Goal: Task Accomplishment & Management: Use online tool/utility

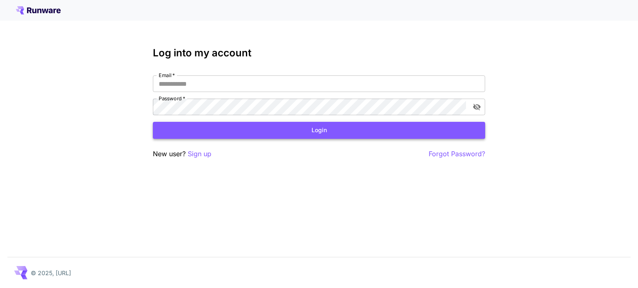
click at [396, 130] on button "Login" at bounding box center [319, 130] width 332 height 17
click at [210, 153] on p "Sign up" at bounding box center [200, 154] width 24 height 10
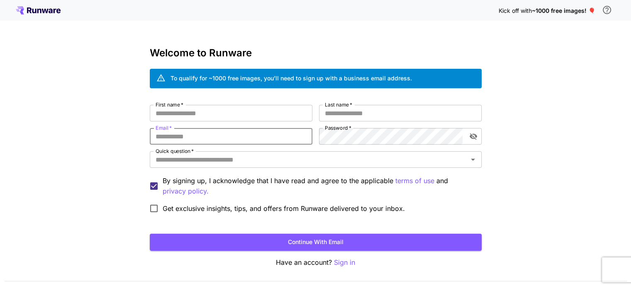
click at [250, 137] on input "Email   *" at bounding box center [231, 136] width 163 height 17
type input "**********"
click at [228, 115] on input "First name   *" at bounding box center [231, 113] width 163 height 17
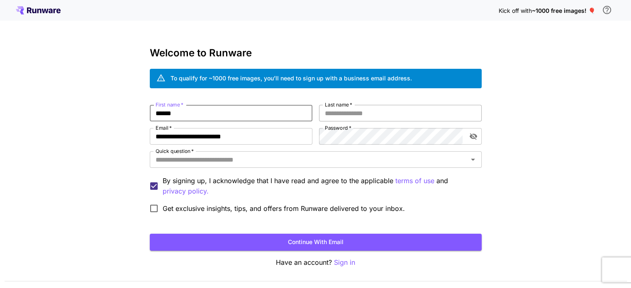
type input "******"
click at [350, 115] on input "Last name   *" at bounding box center [400, 113] width 163 height 17
drag, startPoint x: 174, startPoint y: 115, endPoint x: 145, endPoint y: 115, distance: 28.2
click at [145, 115] on div "**********" at bounding box center [315, 156] width 631 height 313
click at [367, 113] on input "Last name   *" at bounding box center [400, 113] width 163 height 17
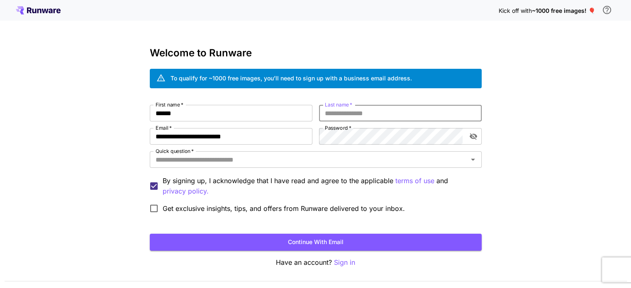
paste input "******"
type input "******"
click at [474, 136] on icon "toggle password visibility" at bounding box center [472, 137] width 7 height 7
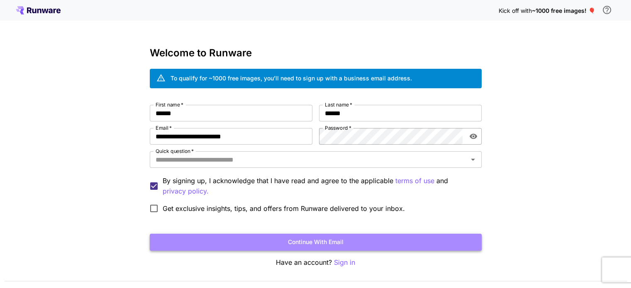
click at [316, 241] on button "Continue with email" at bounding box center [316, 242] width 332 height 17
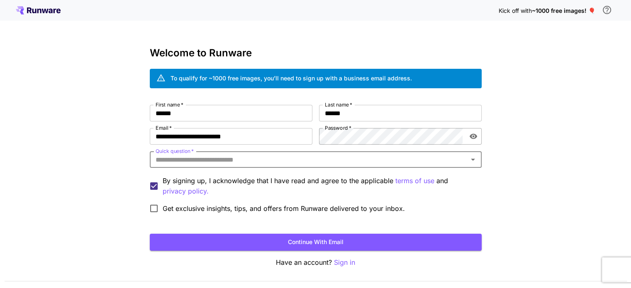
click at [204, 160] on input "Quick question   *" at bounding box center [308, 160] width 313 height 12
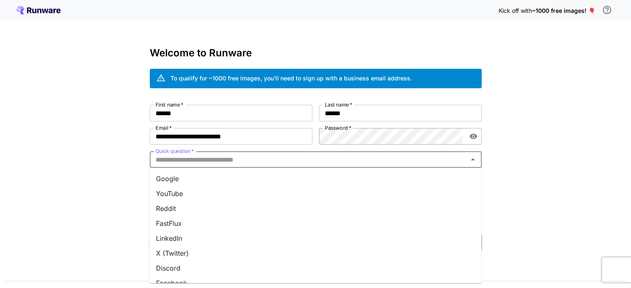
click at [175, 179] on li "Google" at bounding box center [315, 178] width 332 height 15
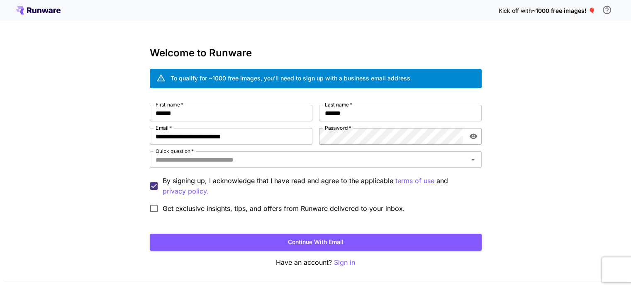
type input "******"
click at [342, 243] on button "Continue with email" at bounding box center [316, 242] width 332 height 17
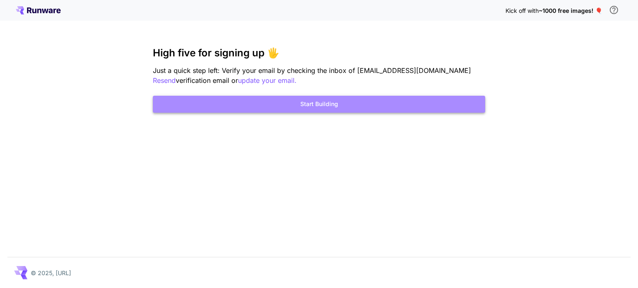
click at [330, 104] on button "Start Building" at bounding box center [319, 104] width 332 height 17
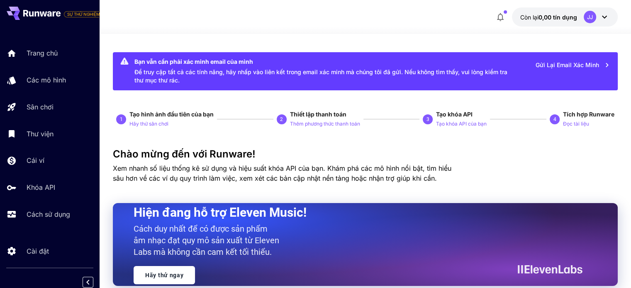
click at [604, 19] on icon at bounding box center [605, 17] width 10 height 10
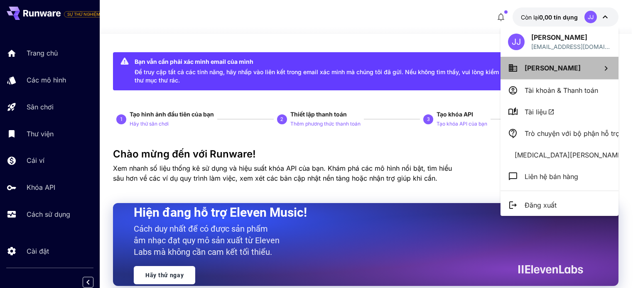
click at [607, 63] on div at bounding box center [606, 68] width 10 height 11
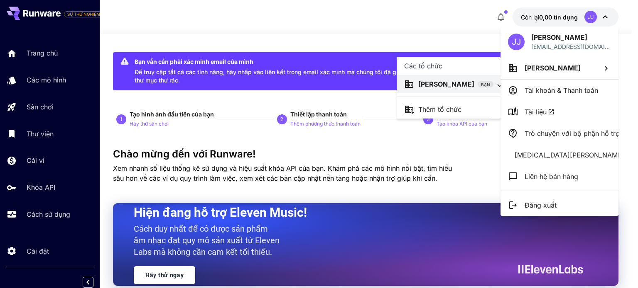
click at [607, 63] on div at bounding box center [319, 144] width 638 height 288
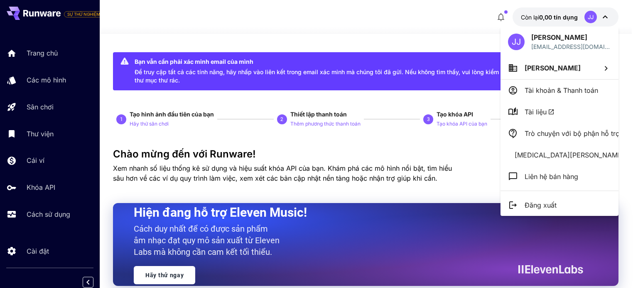
click at [42, 89] on div at bounding box center [319, 144] width 638 height 288
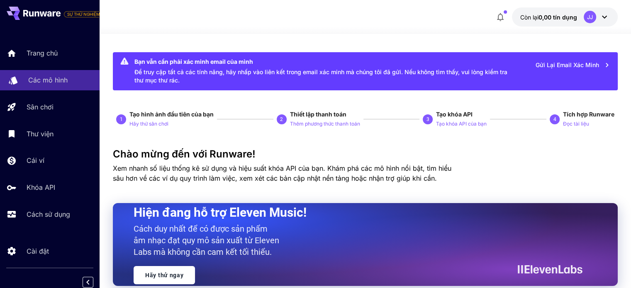
click at [42, 80] on font "Các mô hình" at bounding box center [47, 80] width 39 height 8
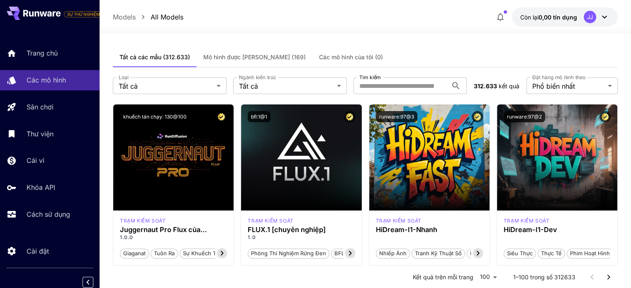
click at [247, 56] on font "Mô hình được [PERSON_NAME] (169)" at bounding box center [254, 57] width 103 height 7
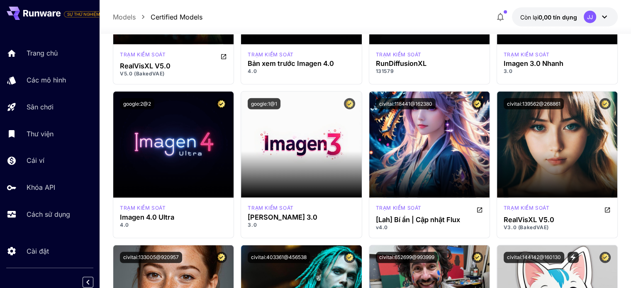
scroll to position [2324, 0]
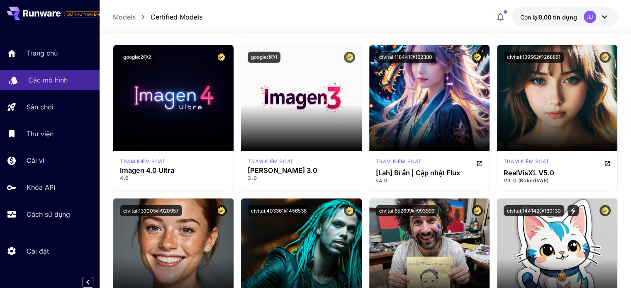
click at [40, 73] on link "Các mô hình" at bounding box center [50, 80] width 100 height 20
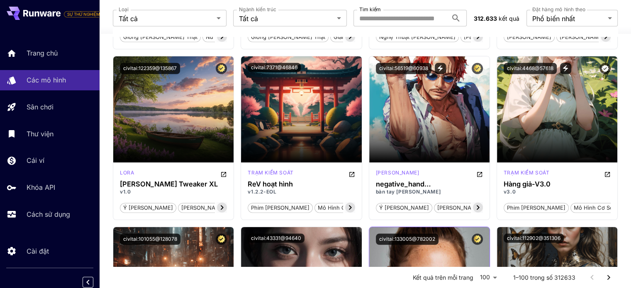
scroll to position [2241, 0]
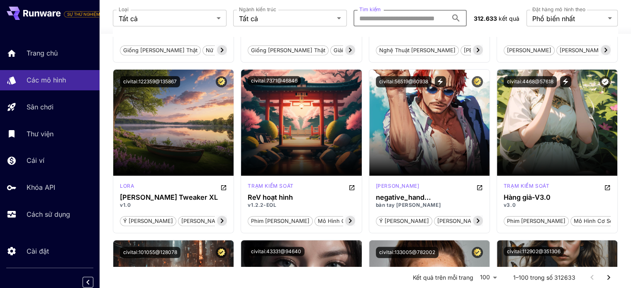
click at [398, 19] on input "Tìm kiếm" at bounding box center [401, 18] width 95 height 17
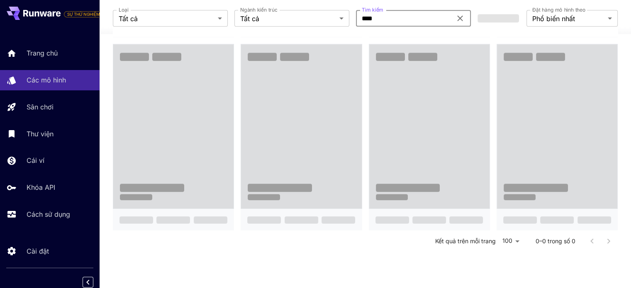
scroll to position [162, 0]
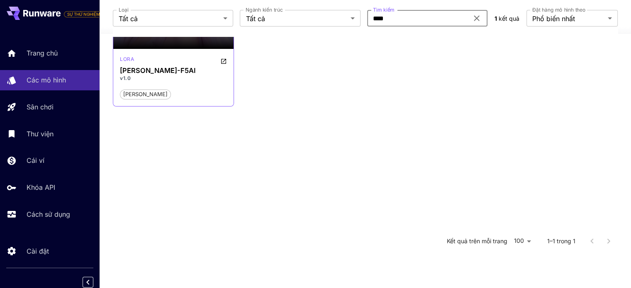
type input "****"
click at [159, 66] on div "[PERSON_NAME]-F5AI v1.0 [PERSON_NAME]" at bounding box center [173, 77] width 120 height 57
click at [133, 95] on font "[PERSON_NAME]" at bounding box center [145, 94] width 44 height 7
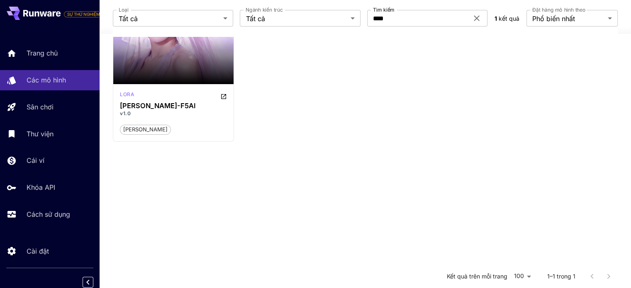
scroll to position [37, 0]
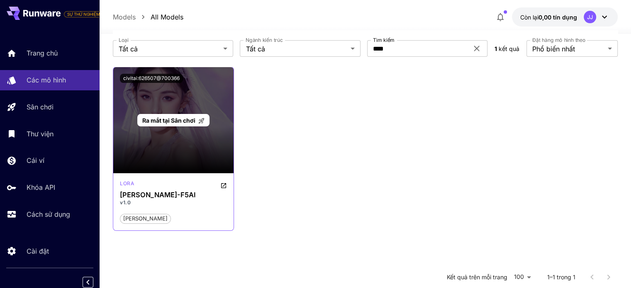
click at [175, 120] on font "Ra mắt tại Sân chơi" at bounding box center [168, 120] width 53 height 7
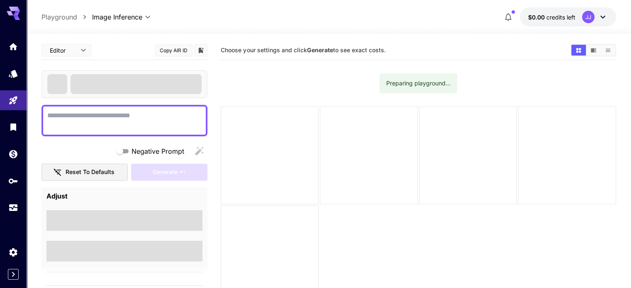
click at [12, 14] on icon at bounding box center [13, 11] width 13 height 9
click at [17, 42] on icon "Home" at bounding box center [14, 44] width 10 height 10
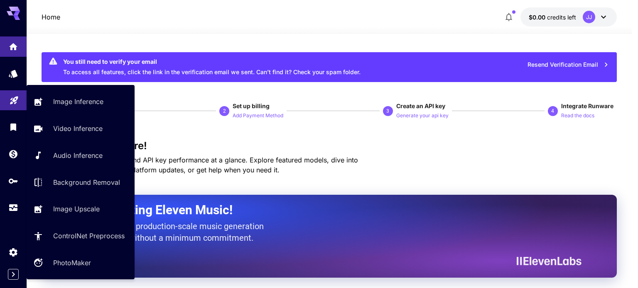
click at [13, 100] on icon "Playground" at bounding box center [14, 98] width 8 height 8
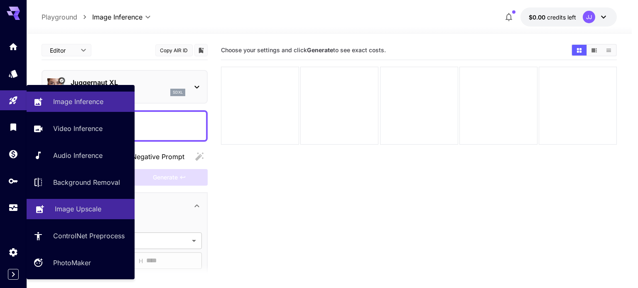
click at [83, 210] on p "Image Upscale" at bounding box center [78, 209] width 46 height 10
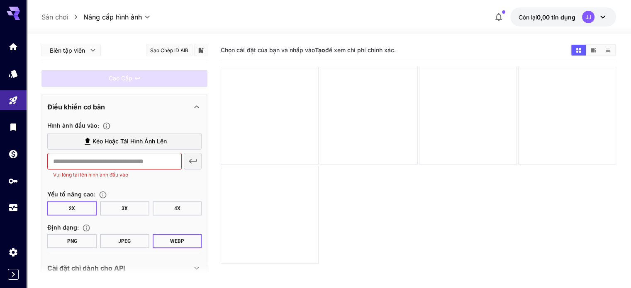
click at [340, 196] on section "Chọn cài đặt của bạn và nhấp vào Tạo để xem chi phí chính xác." at bounding box center [418, 185] width 395 height 288
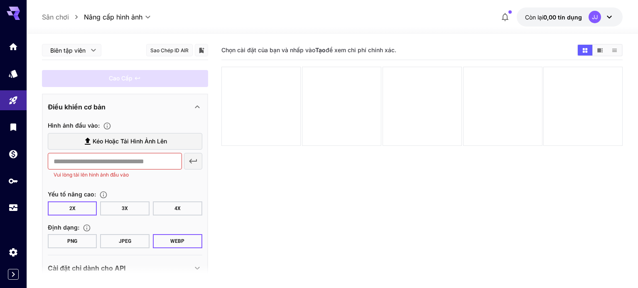
click at [94, 50] on body "**********" at bounding box center [319, 177] width 638 height 354
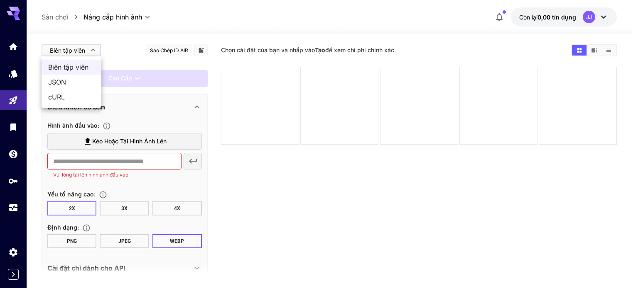
click at [94, 50] on div at bounding box center [319, 144] width 638 height 288
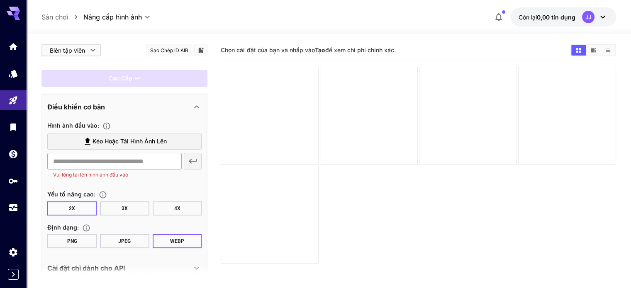
click at [166, 165] on input "text" at bounding box center [114, 161] width 134 height 17
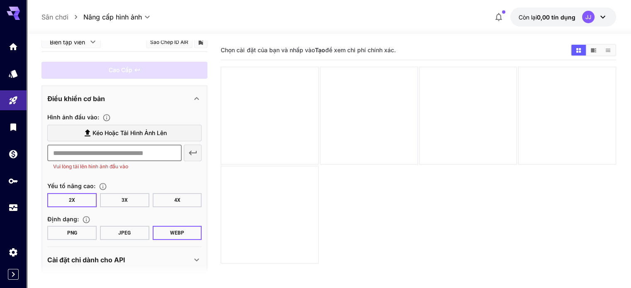
scroll to position [16, 0]
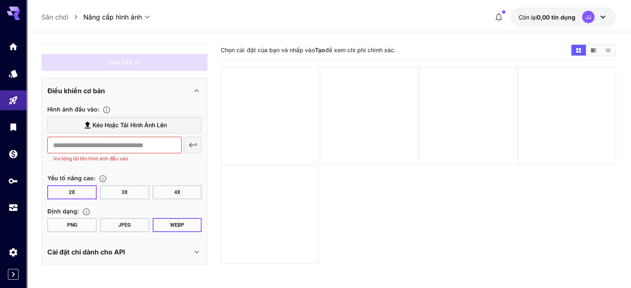
click at [198, 251] on icon at bounding box center [197, 252] width 10 height 10
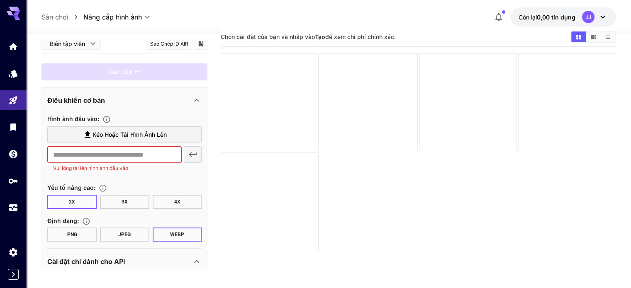
scroll to position [0, 0]
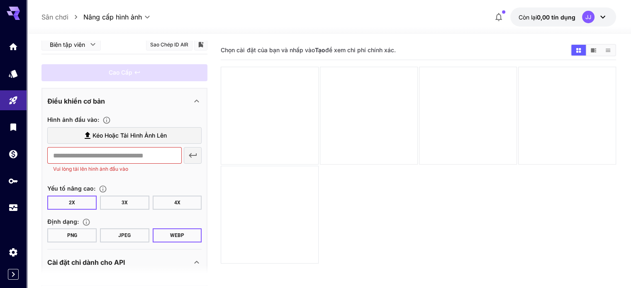
click at [130, 201] on button "3X" at bounding box center [124, 203] width 49 height 14
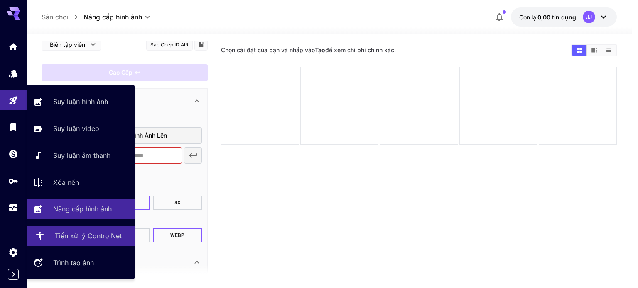
click at [86, 236] on font "Tiền xử lý ControlNet" at bounding box center [88, 236] width 67 height 8
type input "**********"
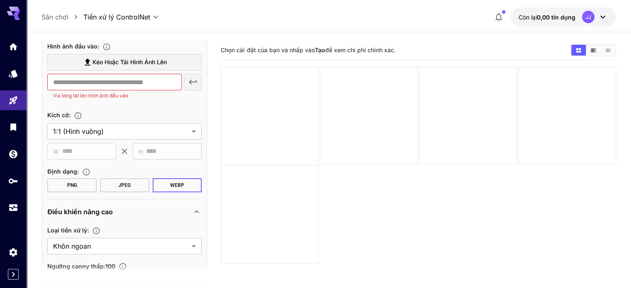
scroll to position [125, 0]
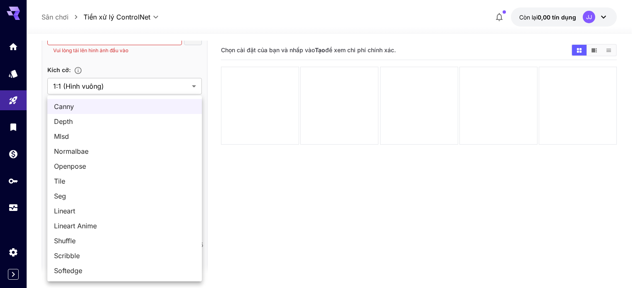
click at [190, 201] on body "**********" at bounding box center [319, 177] width 638 height 354
click at [277, 185] on div at bounding box center [319, 144] width 638 height 288
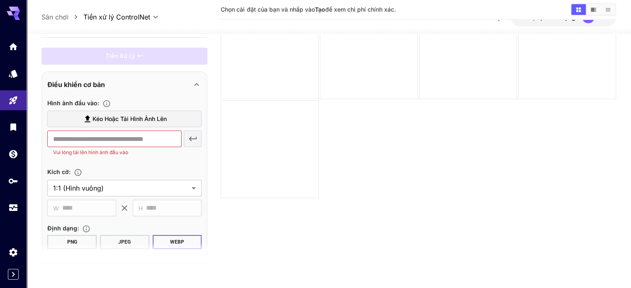
scroll to position [24, 0]
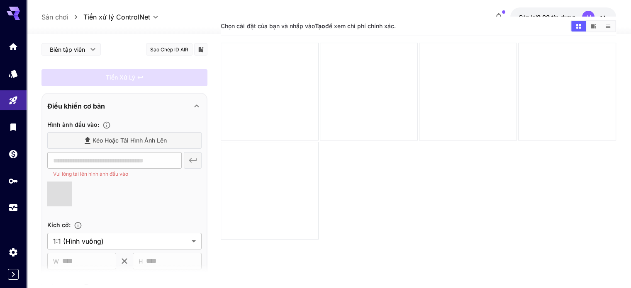
type input "**********"
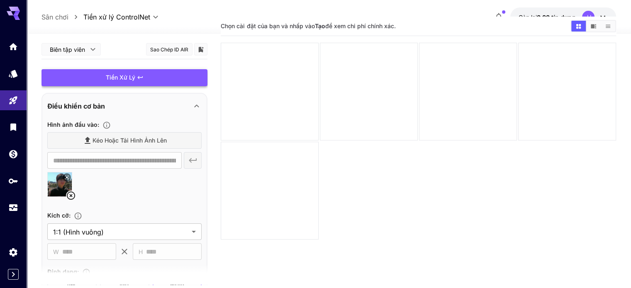
click at [160, 74] on div "Tiền xử lý" at bounding box center [125, 77] width 166 height 17
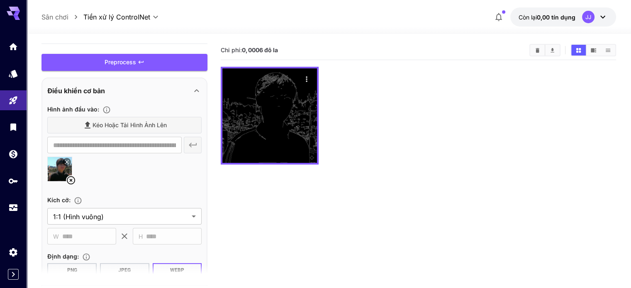
scroll to position [0, 0]
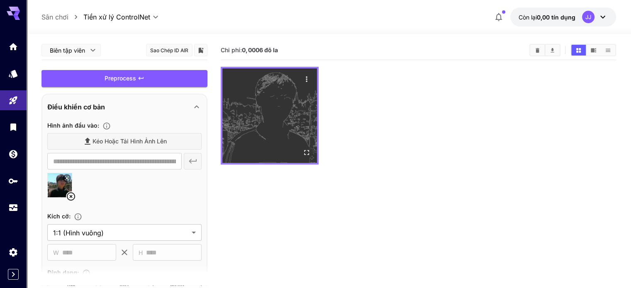
click at [259, 110] on img at bounding box center [269, 115] width 95 height 95
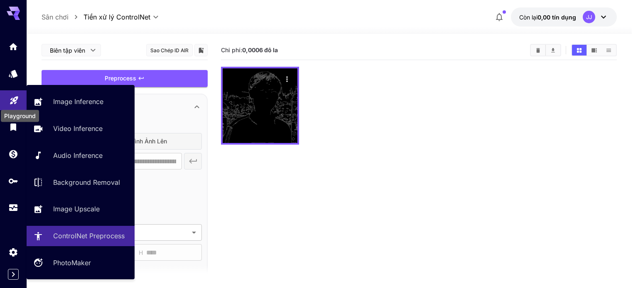
click at [16, 101] on icon "Sân chơi" at bounding box center [14, 98] width 10 height 10
type input "**********"
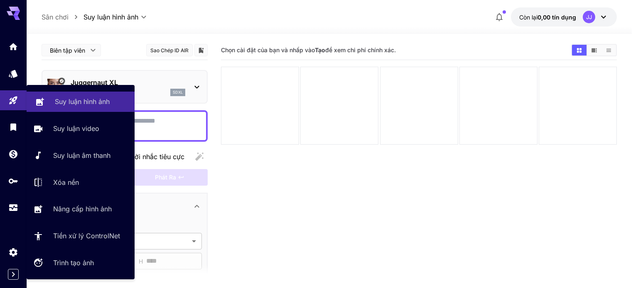
click at [71, 108] on link "Suy luận hình ảnh" at bounding box center [81, 102] width 108 height 20
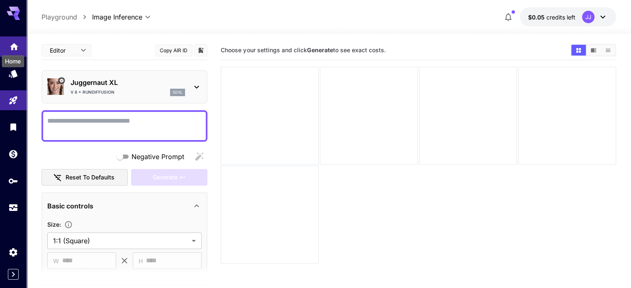
click at [14, 45] on icon "Home" at bounding box center [14, 44] width 8 height 7
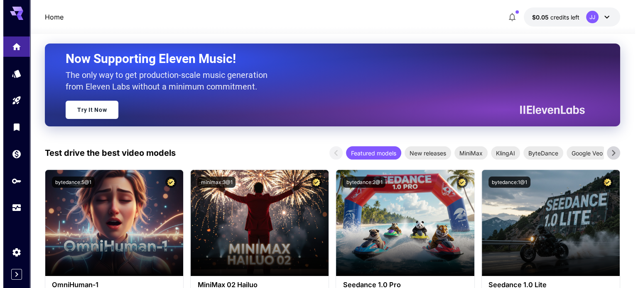
scroll to position [249, 0]
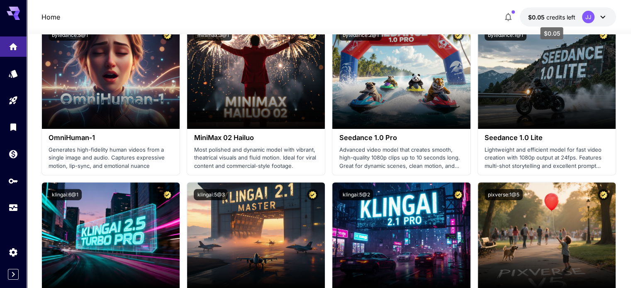
click at [555, 14] on span "credits left" at bounding box center [561, 17] width 29 height 7
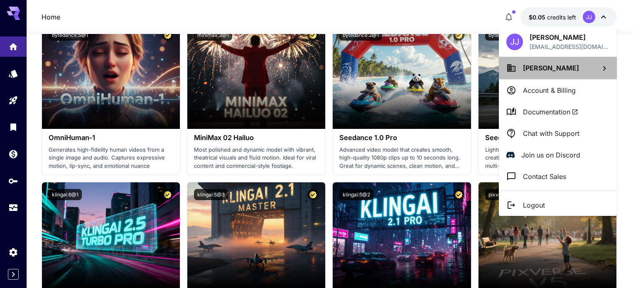
click at [565, 64] on span "[PERSON_NAME]" at bounding box center [551, 68] width 56 height 8
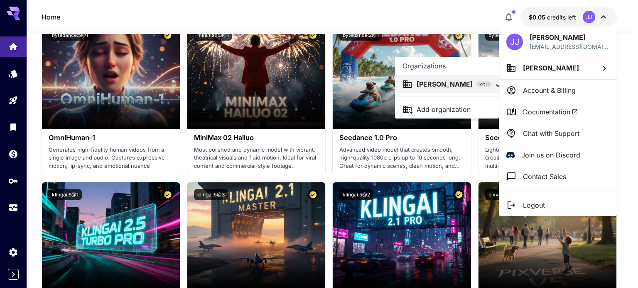
click at [553, 90] on div at bounding box center [319, 144] width 638 height 288
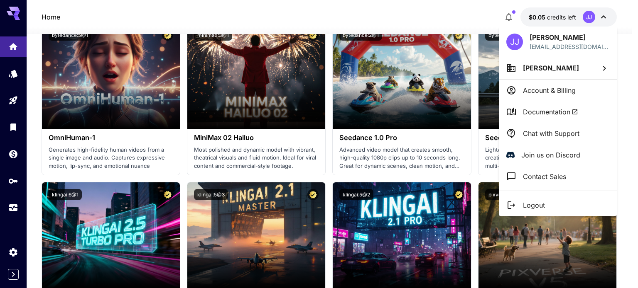
click at [553, 90] on p "Account & Billing" at bounding box center [549, 91] width 53 height 10
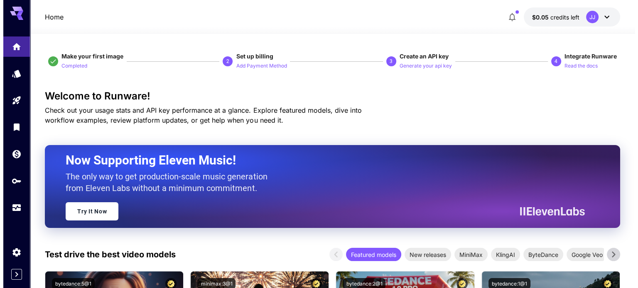
scroll to position [249, 0]
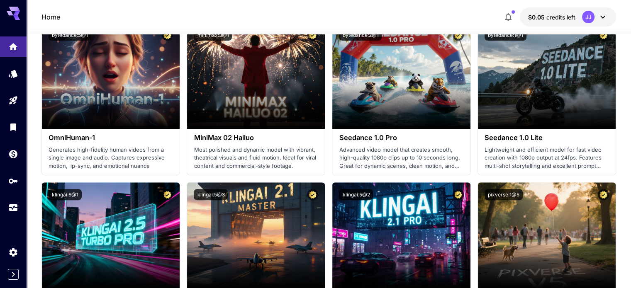
click at [599, 17] on icon at bounding box center [603, 17] width 10 height 10
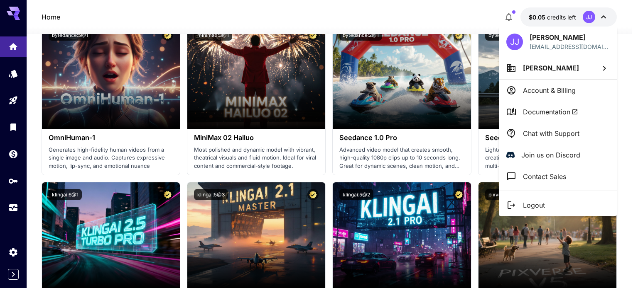
click at [536, 203] on p "Logout" at bounding box center [534, 205] width 22 height 10
